Goal: Task Accomplishment & Management: Use online tool/utility

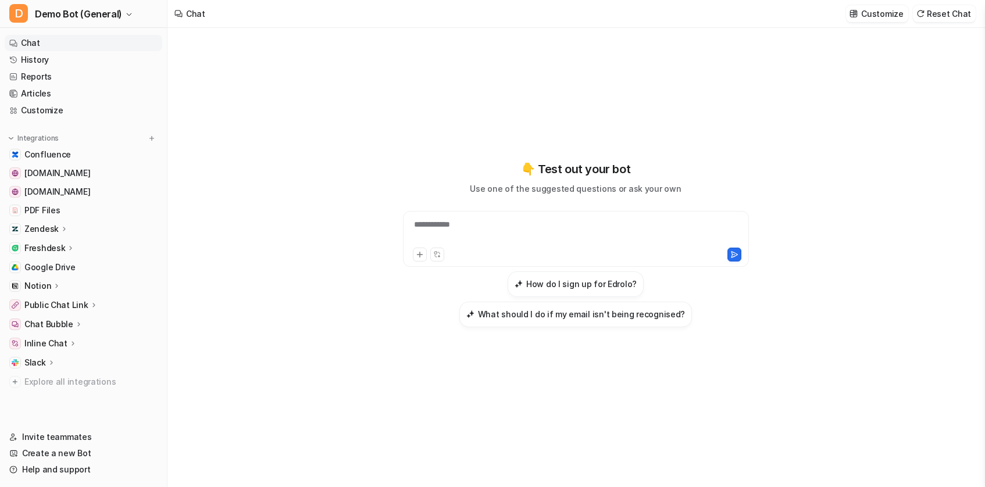
click at [46, 226] on p "Zendesk" at bounding box center [41, 229] width 34 height 12
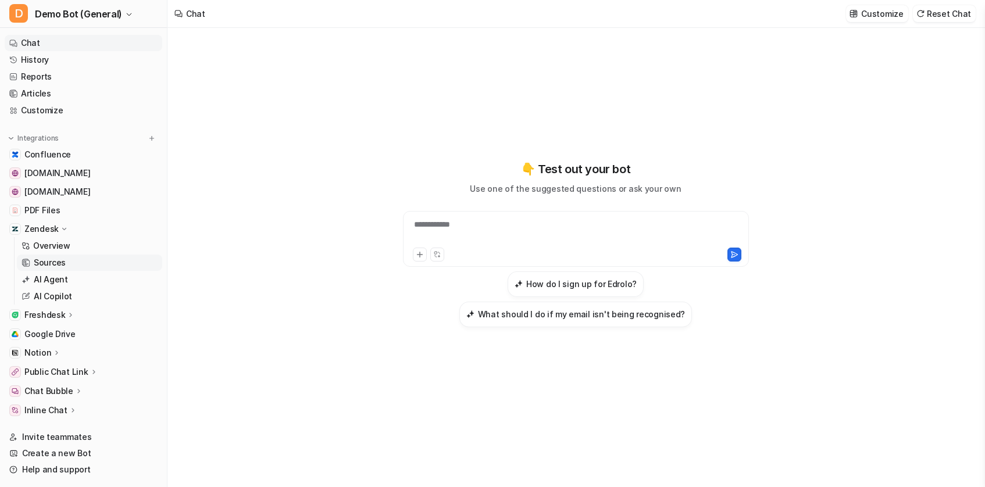
click at [66, 256] on link "Sources" at bounding box center [89, 263] width 145 height 16
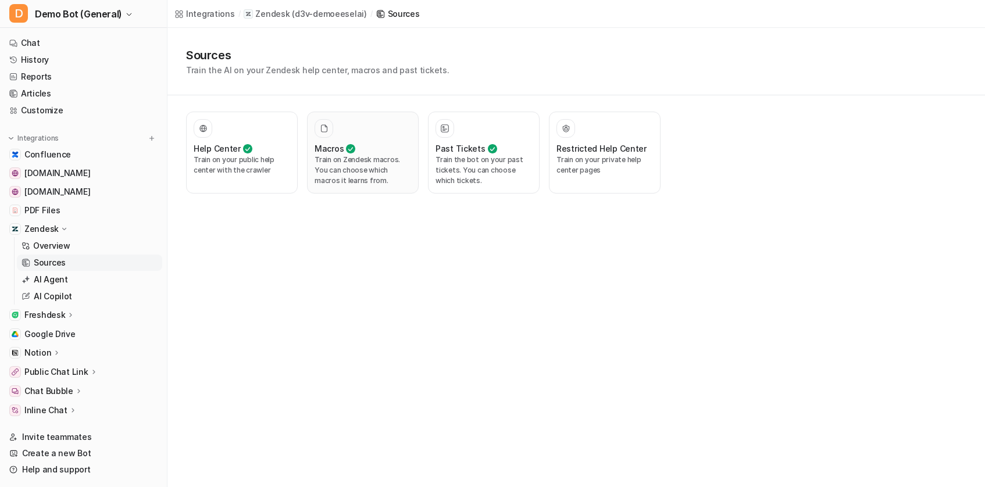
click at [388, 170] on p "Train on Zendesk macros. You can choose which macros it learns from." at bounding box center [363, 170] width 97 height 31
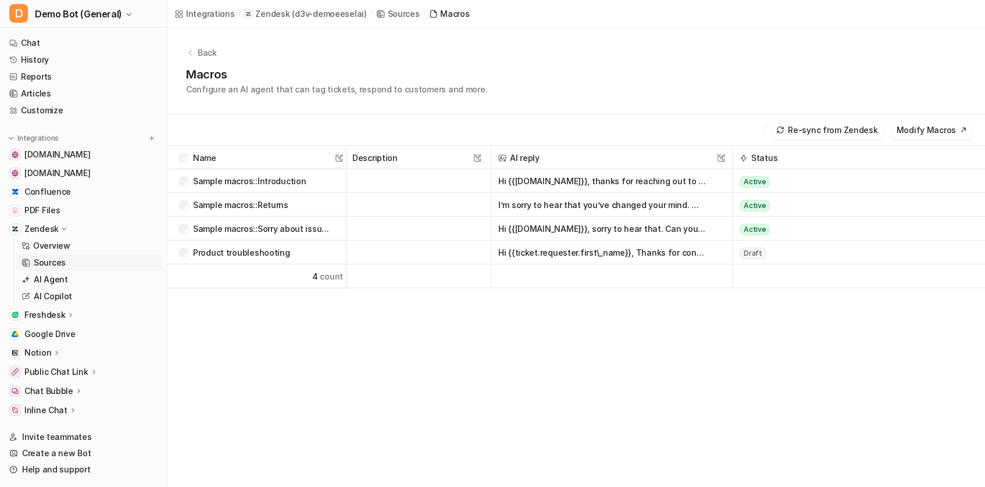
click at [266, 177] on p "Sample macros::Introduction" at bounding box center [249, 181] width 113 height 24
click at [266, 178] on p "Sample macros::Introduction" at bounding box center [249, 181] width 113 height 24
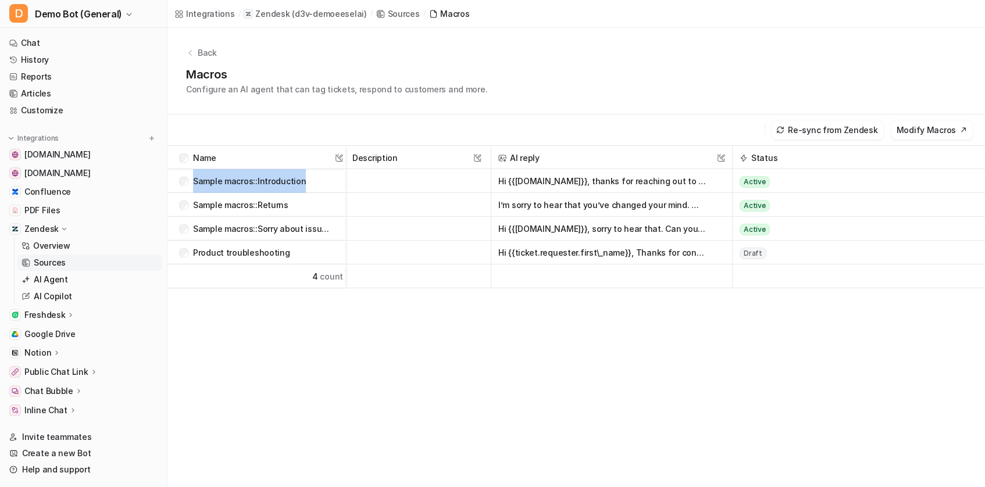
click at [641, 183] on button "Hi {{[DOMAIN_NAME]}}, thanks for reaching out to us. I’m {{current\_[DOMAIN_NAM…" at bounding box center [602, 181] width 208 height 24
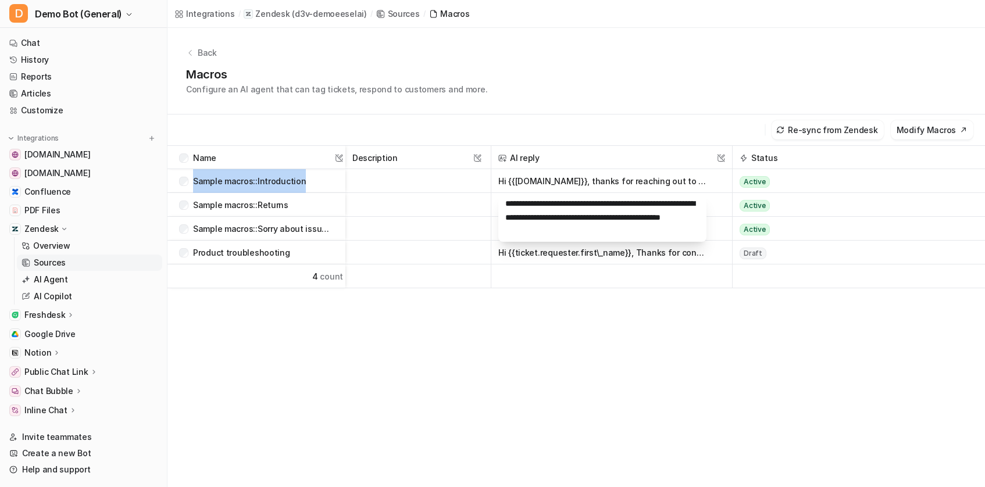
click at [641, 183] on button "Hi {{[DOMAIN_NAME]}}, thanks for reaching out to us. I’m {{current\_[DOMAIN_NAM…" at bounding box center [602, 181] width 208 height 24
click at [642, 182] on button "Hi {{[DOMAIN_NAME]}}, thanks for reaching out to us. I’m {{current\_[DOMAIN_NAM…" at bounding box center [602, 181] width 208 height 24
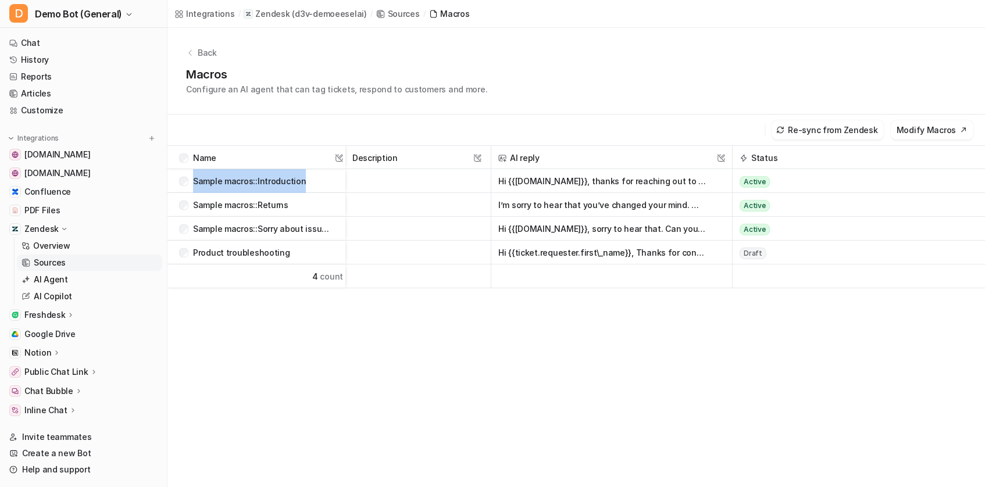
click at [642, 182] on button "Hi {{[DOMAIN_NAME]}}, thanks for reaching out to us. I’m {{current\_[DOMAIN_NAM…" at bounding box center [602, 181] width 208 height 24
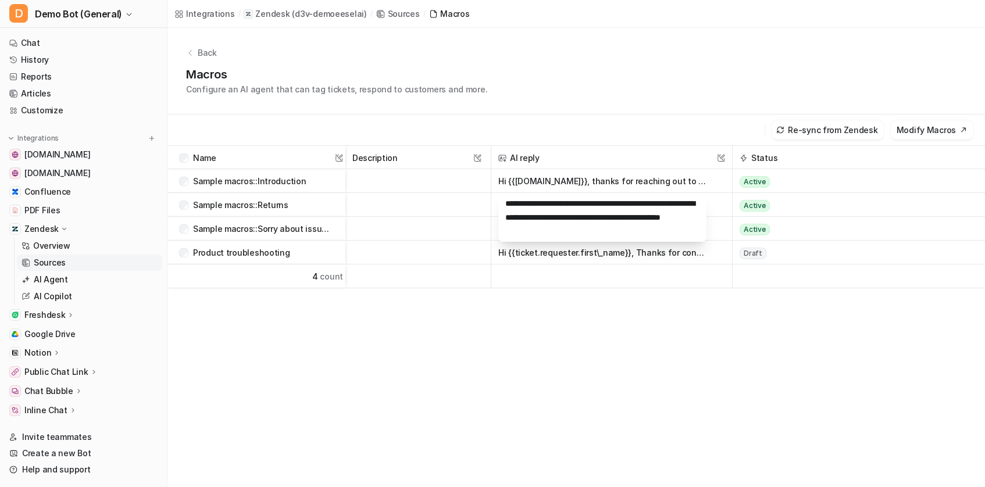
click at [688, 344] on div "**********" at bounding box center [576, 359] width 818 height 429
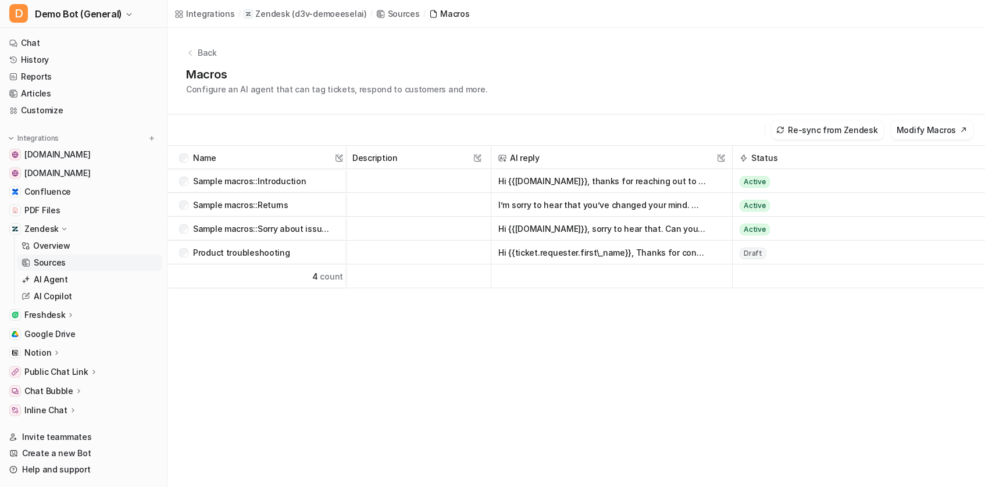
click at [734, 372] on div "Name This field cannot be modified Description This field cannot be modified AI…" at bounding box center [576, 359] width 818 height 429
click at [279, 183] on p "Sample macros::Introduction" at bounding box center [249, 181] width 113 height 24
click at [319, 182] on div "Sample macros::Introduction" at bounding box center [254, 181] width 151 height 24
click at [338, 230] on span "Sample macros::Sorry about issue + ask about order number" at bounding box center [261, 229] width 169 height 24
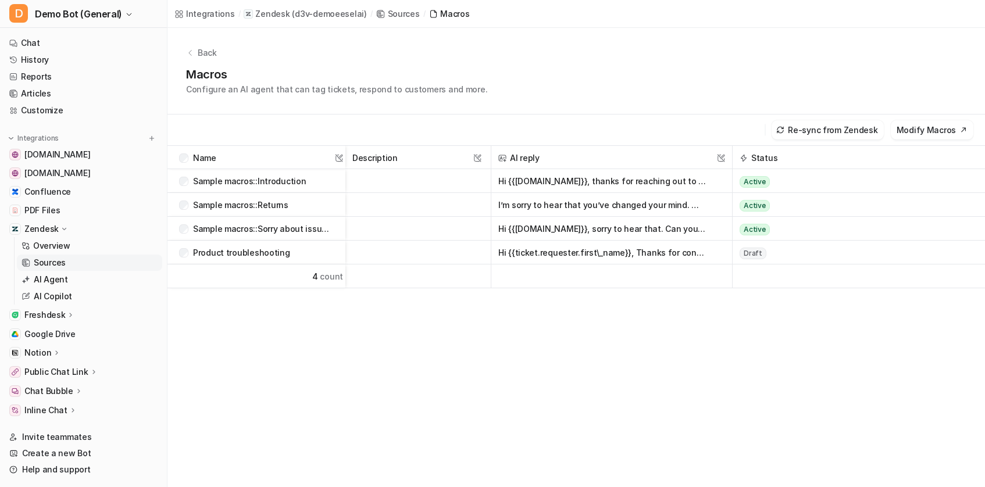
click at [334, 248] on span "Product troubleshooting" at bounding box center [261, 253] width 169 height 24
click at [319, 188] on div "Sample macros::Introduction" at bounding box center [254, 181] width 151 height 24
click at [322, 220] on p "Sample macros::Sorry about issue + ask about order number" at bounding box center [261, 229] width 137 height 24
click at [322, 249] on div "Product troubleshooting" at bounding box center [254, 253] width 151 height 24
click at [324, 194] on div "Sample macros::Returns" at bounding box center [254, 205] width 151 height 24
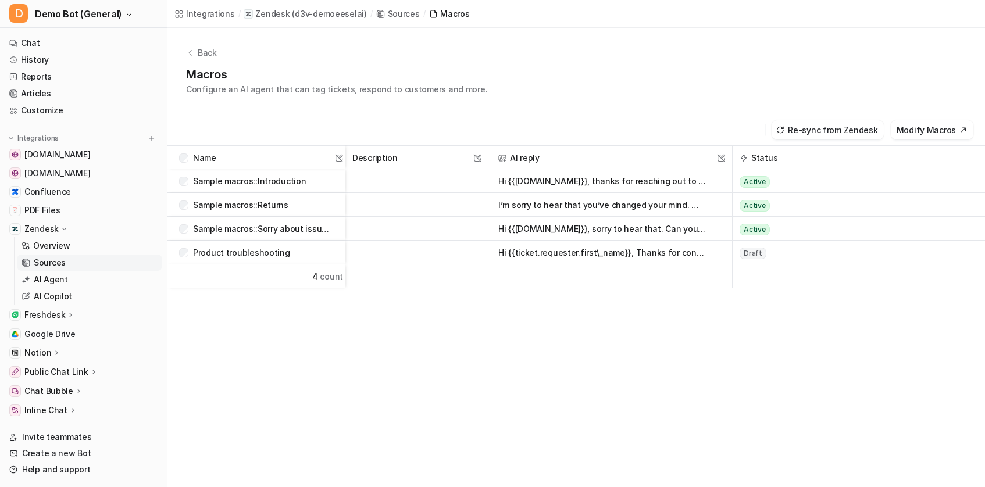
click at [324, 175] on div "Sample macros::Introduction" at bounding box center [254, 181] width 151 height 24
click at [333, 224] on span "Sample macros::Sorry about issue + ask about order number" at bounding box center [261, 229] width 169 height 24
click at [331, 236] on span "Sample macros::Sorry about issue + ask about order number" at bounding box center [261, 229] width 169 height 24
click at [327, 180] on div "Sample macros::Introduction" at bounding box center [254, 181] width 151 height 24
click at [317, 183] on div "Sample macros::Introduction" at bounding box center [254, 181] width 151 height 24
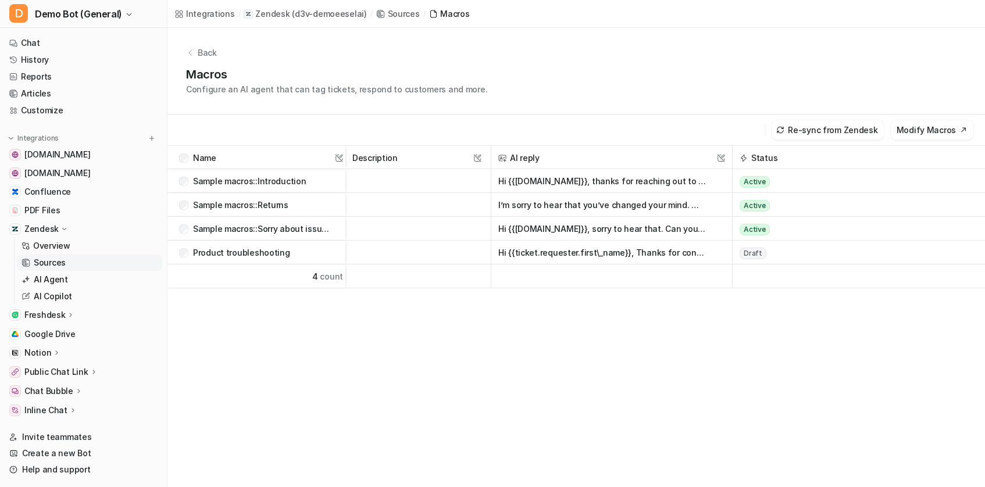
click at [287, 191] on p "Sample macros::Introduction" at bounding box center [249, 181] width 113 height 24
click at [311, 184] on div "Sample macros::Introduction" at bounding box center [254, 181] width 151 height 24
click at [54, 62] on link "History" at bounding box center [84, 60] width 158 height 16
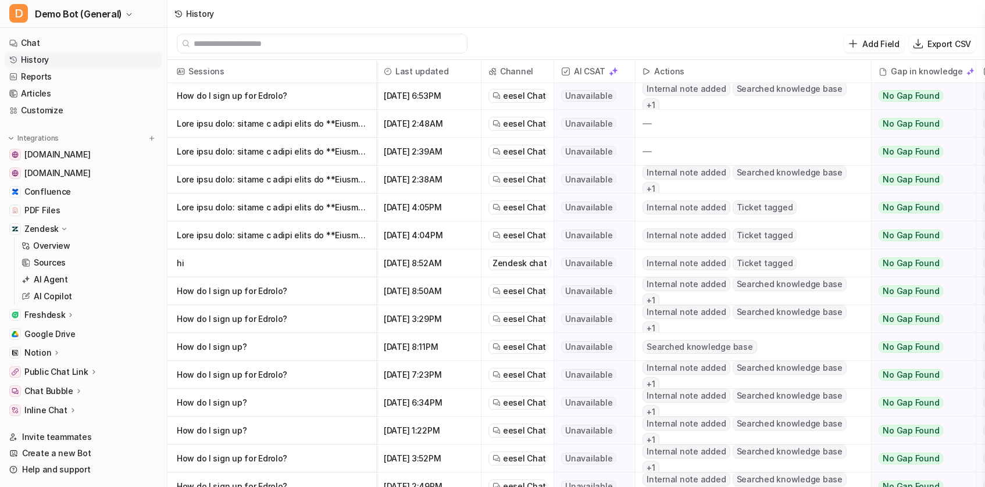
scroll to position [934, 0]
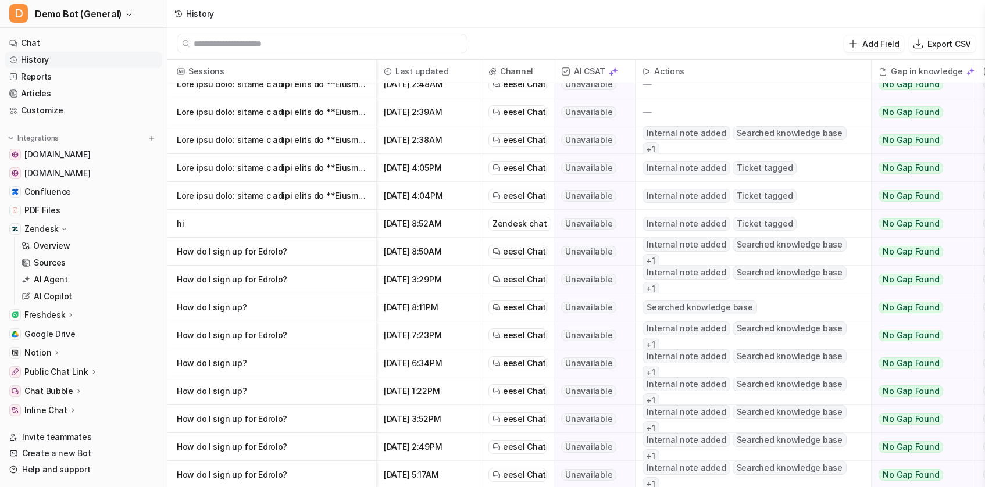
click at [291, 222] on p "hi" at bounding box center [272, 224] width 190 height 28
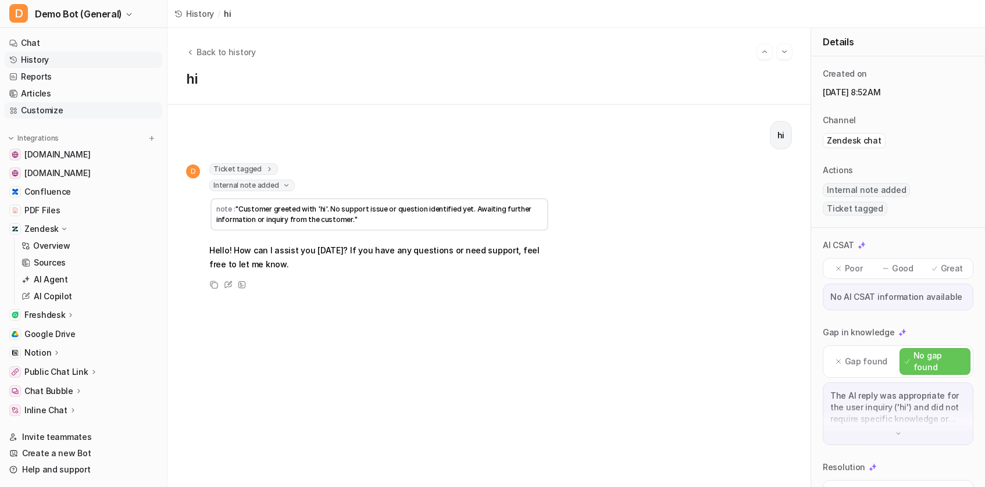
click at [69, 104] on link "Customize" at bounding box center [84, 110] width 158 height 16
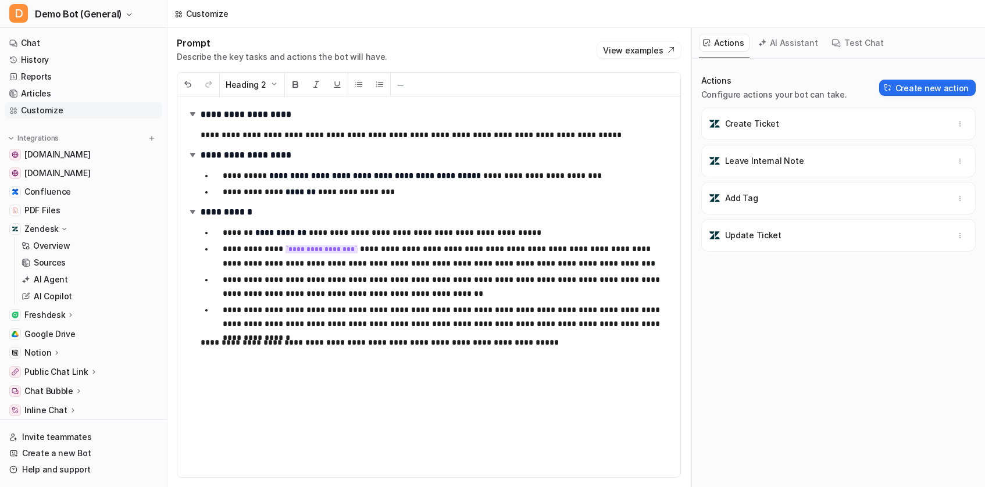
click at [266, 137] on p "**********" at bounding box center [436, 135] width 470 height 14
click at [237, 119] on h2 "**********" at bounding box center [429, 114] width 484 height 17
click at [247, 92] on button "Heading 2" at bounding box center [252, 84] width 65 height 23
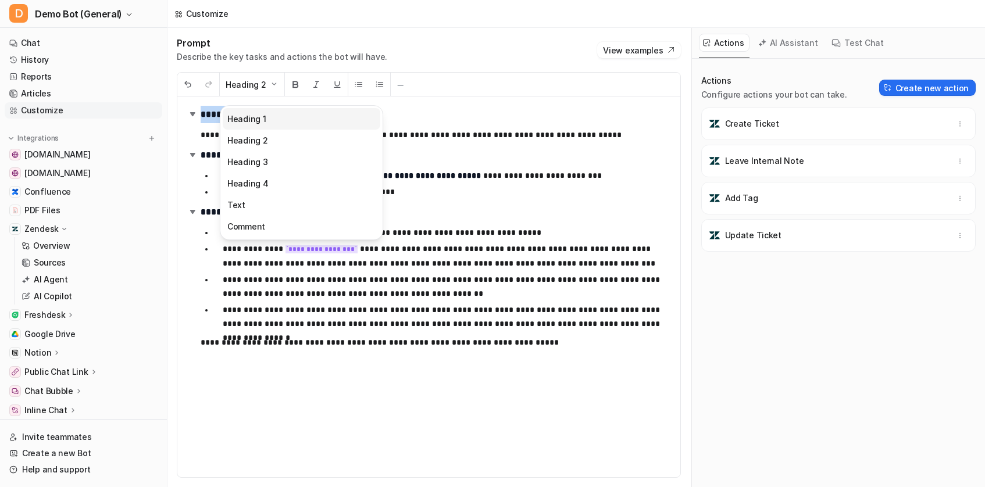
click at [262, 120] on button "Heading 1" at bounding box center [302, 119] width 158 height 22
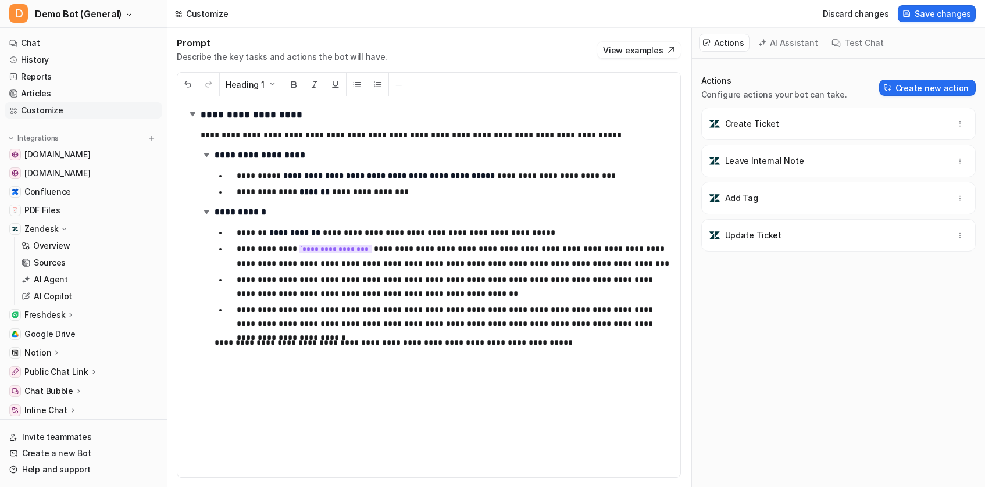
click at [346, 194] on p "**********" at bounding box center [454, 192] width 434 height 14
click at [435, 94] on div "Text ─" at bounding box center [428, 85] width 503 height 24
click at [194, 117] on img at bounding box center [193, 114] width 12 height 12
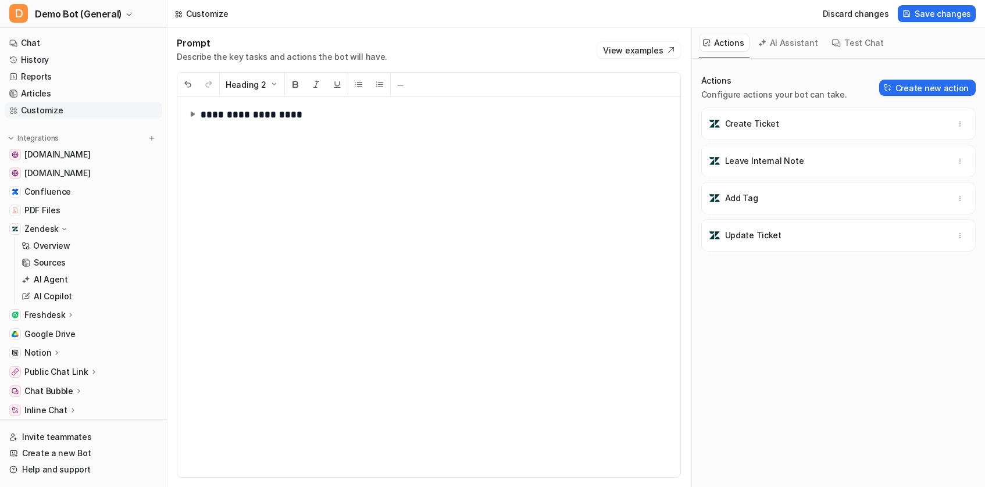
click at [194, 117] on img at bounding box center [193, 114] width 12 height 12
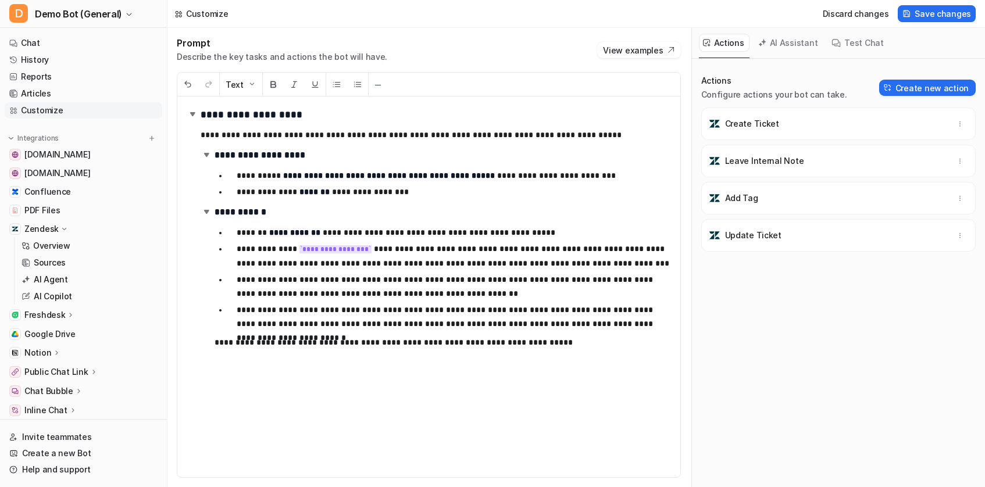
click at [297, 126] on div "**********" at bounding box center [428, 287] width 503 height 381
click at [312, 122] on h1 "**********" at bounding box center [429, 114] width 484 height 17
click at [54, 265] on p "Sources" at bounding box center [50, 263] width 32 height 12
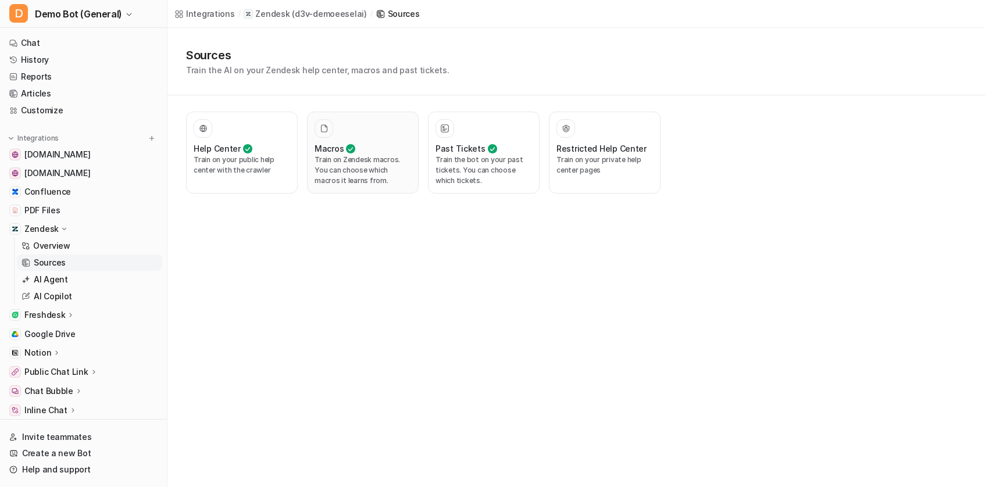
click at [365, 170] on p "Train on Zendesk macros. You can choose which macros it learns from." at bounding box center [363, 170] width 97 height 31
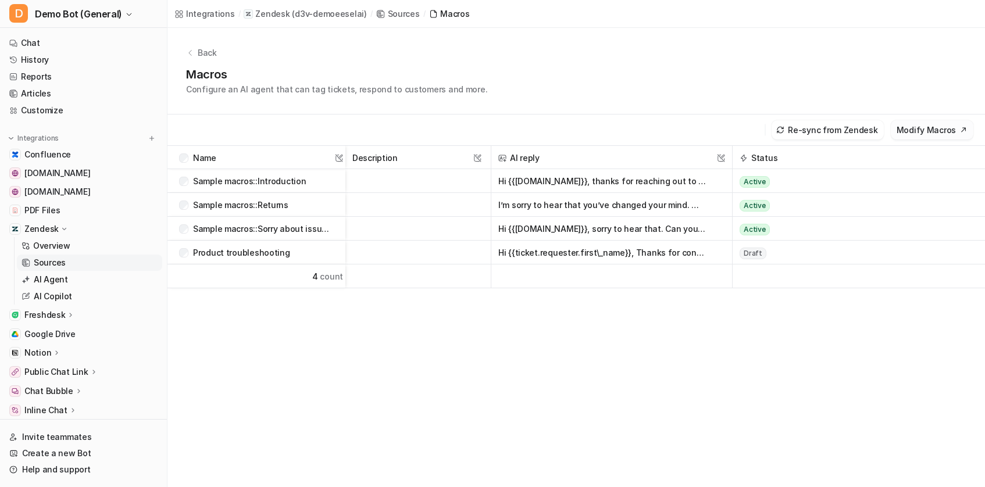
click at [952, 133] on button "Modify Macros" at bounding box center [932, 129] width 83 height 19
